Goal: Task Accomplishment & Management: Use online tool/utility

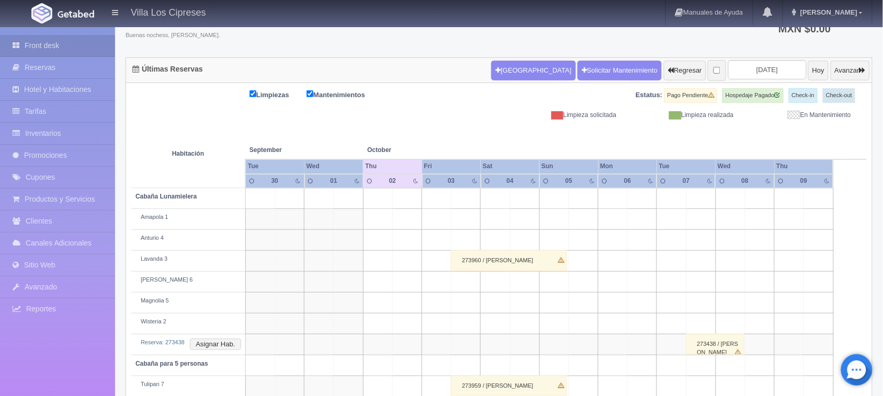
scroll to position [94, 0]
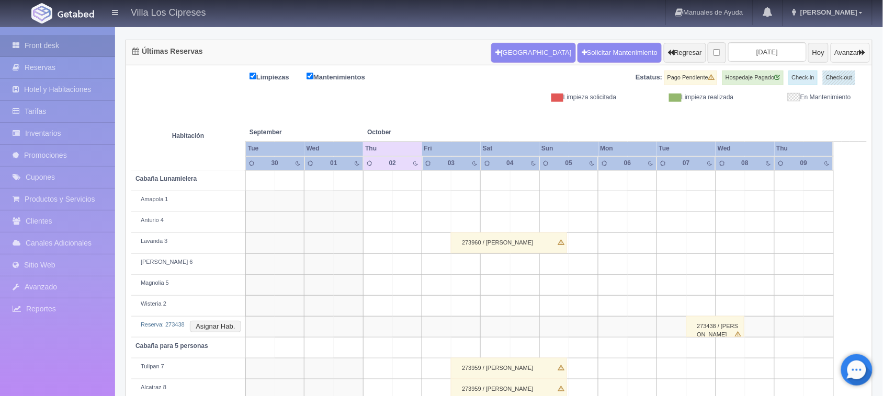
click at [845, 48] on button "Avanzar" at bounding box center [850, 53] width 39 height 20
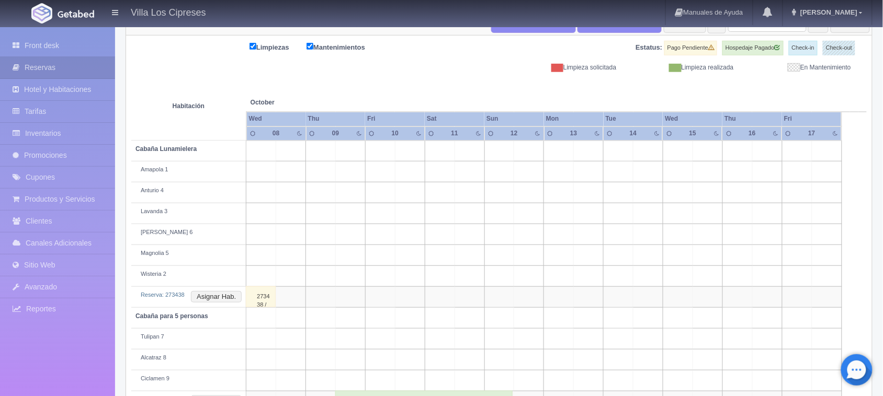
scroll to position [73, 0]
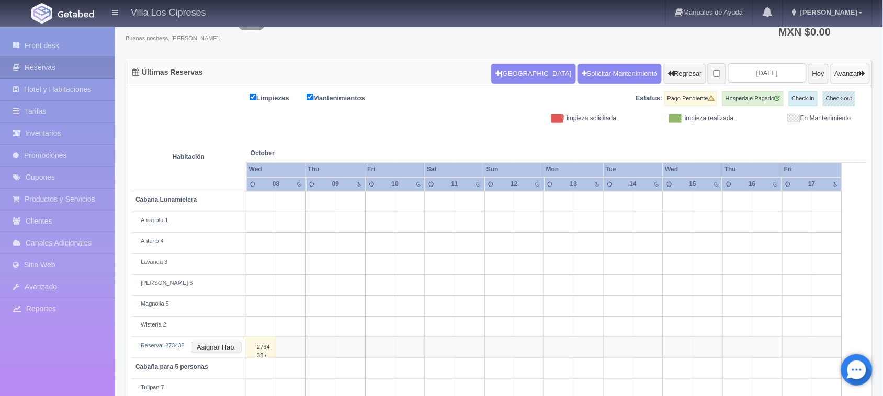
click at [836, 76] on button "Avanzar" at bounding box center [850, 74] width 39 height 20
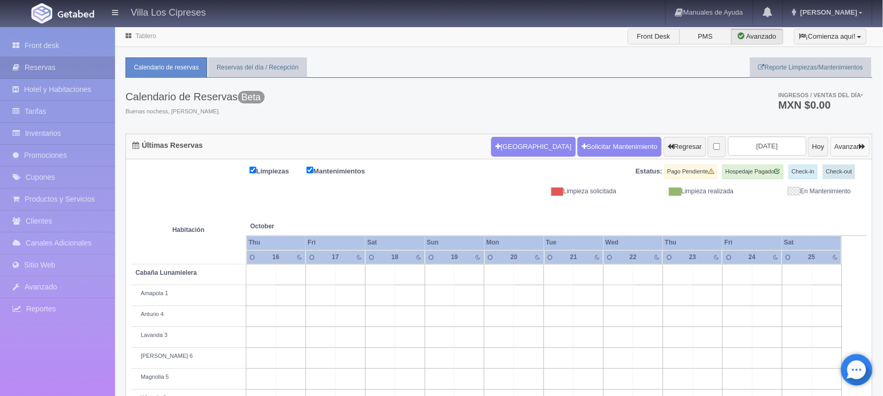
click at [843, 144] on button "Avanzar" at bounding box center [850, 147] width 39 height 20
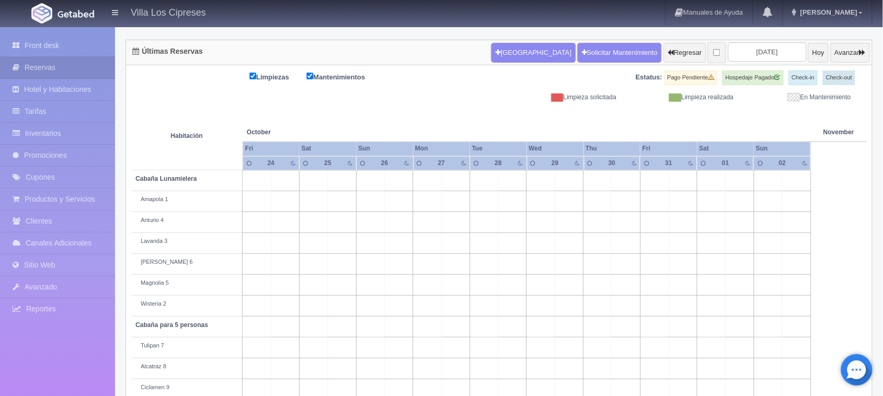
scroll to position [31, 0]
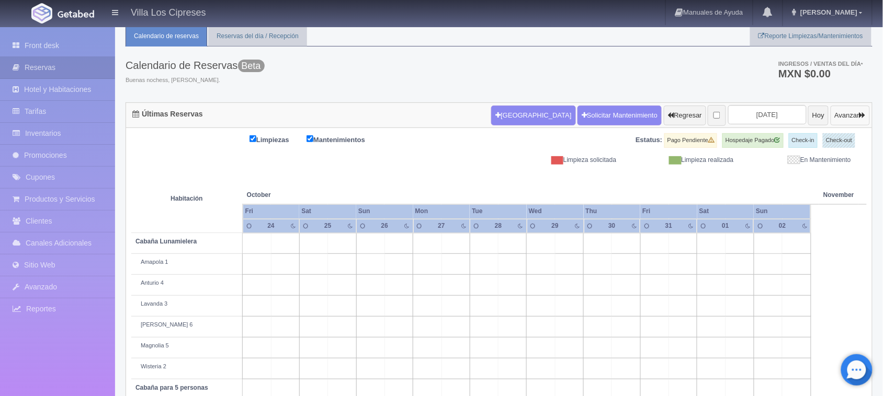
click at [832, 111] on button "Avanzar" at bounding box center [850, 116] width 39 height 20
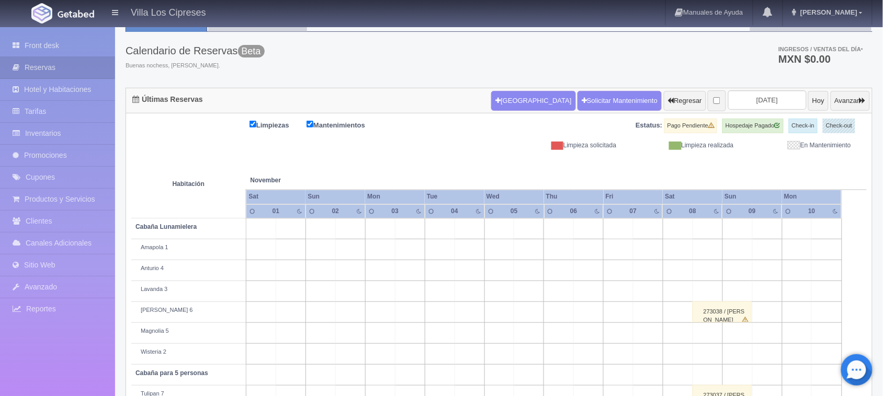
scroll to position [31, 0]
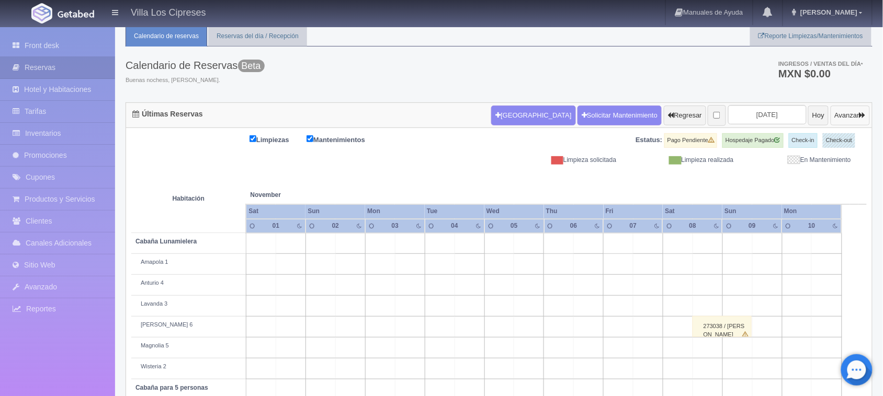
click at [843, 118] on button "Avanzar" at bounding box center [850, 116] width 39 height 20
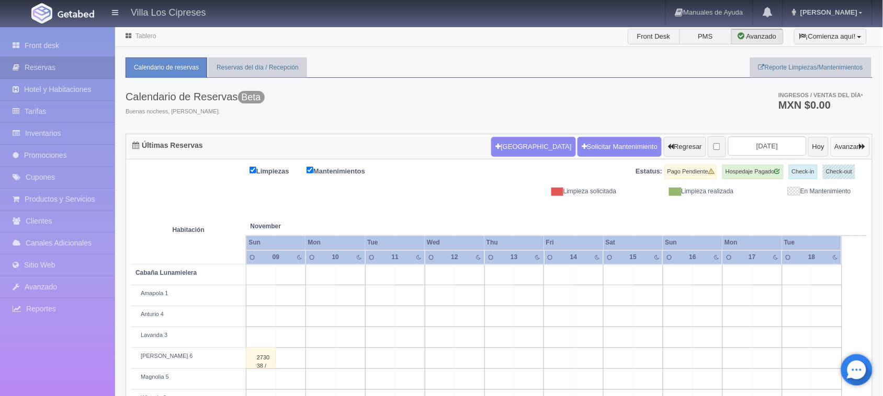
click at [843, 148] on button "Avanzar" at bounding box center [850, 147] width 39 height 20
click at [840, 144] on button "Avanzar" at bounding box center [850, 147] width 39 height 20
click at [837, 145] on button "Avanzar" at bounding box center [850, 147] width 39 height 20
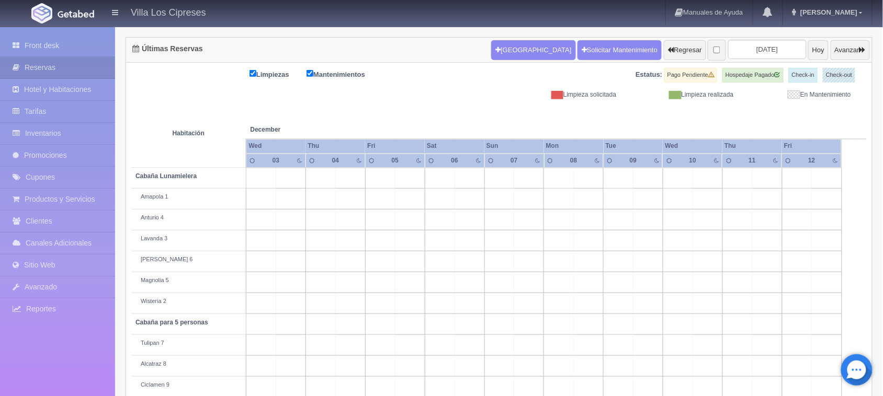
scroll to position [31, 0]
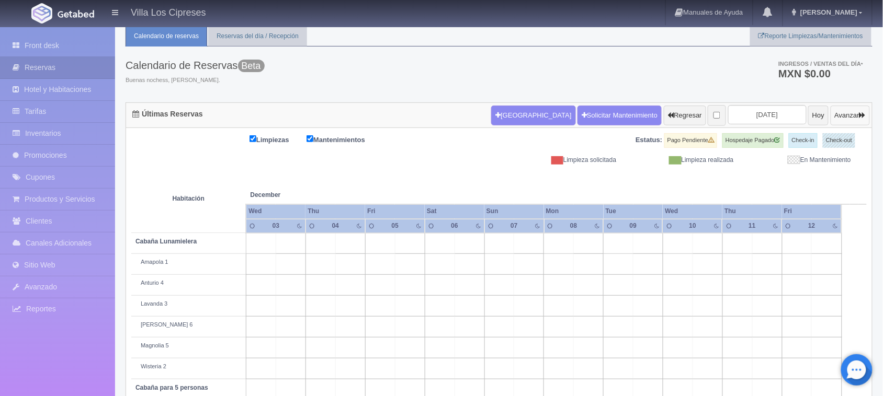
click at [835, 117] on button "Avanzar" at bounding box center [850, 116] width 39 height 20
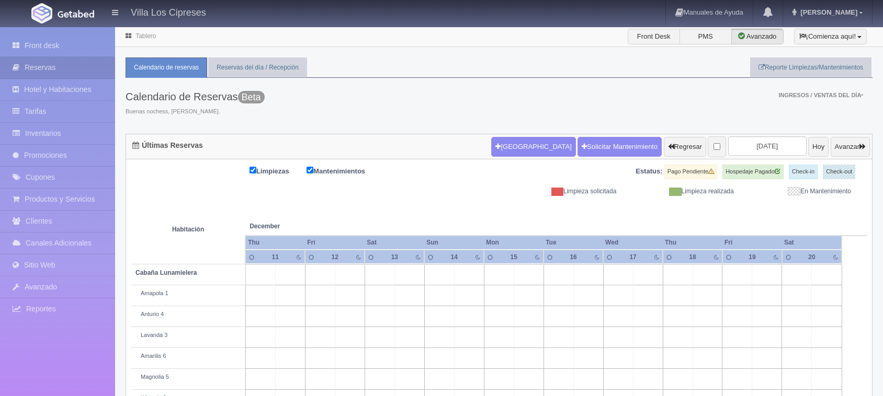
scroll to position [162, 0]
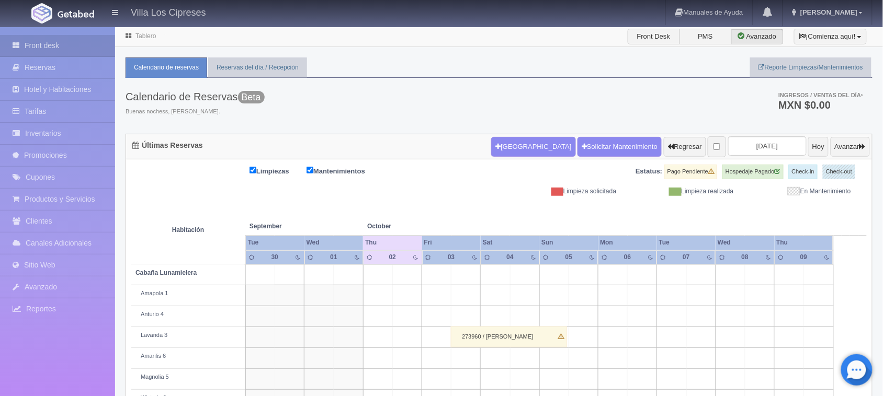
click at [66, 12] on img at bounding box center [76, 14] width 37 height 8
